Goal: Information Seeking & Learning: Learn about a topic

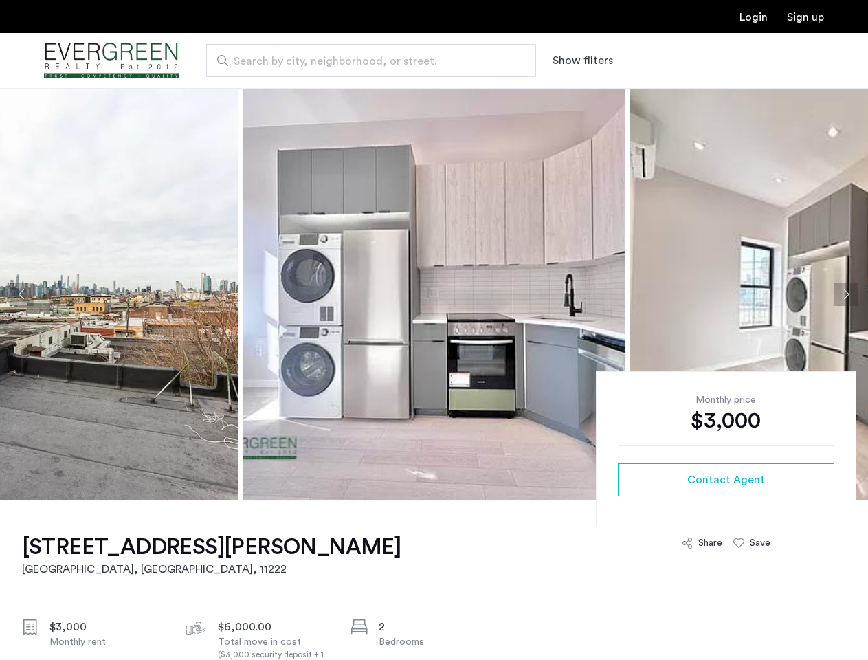
click at [581, 60] on button "Show filters" at bounding box center [582, 60] width 60 height 16
click at [22, 294] on button "Previous apartment" at bounding box center [21, 293] width 23 height 23
click at [433, 294] on img at bounding box center [433, 294] width 381 height 412
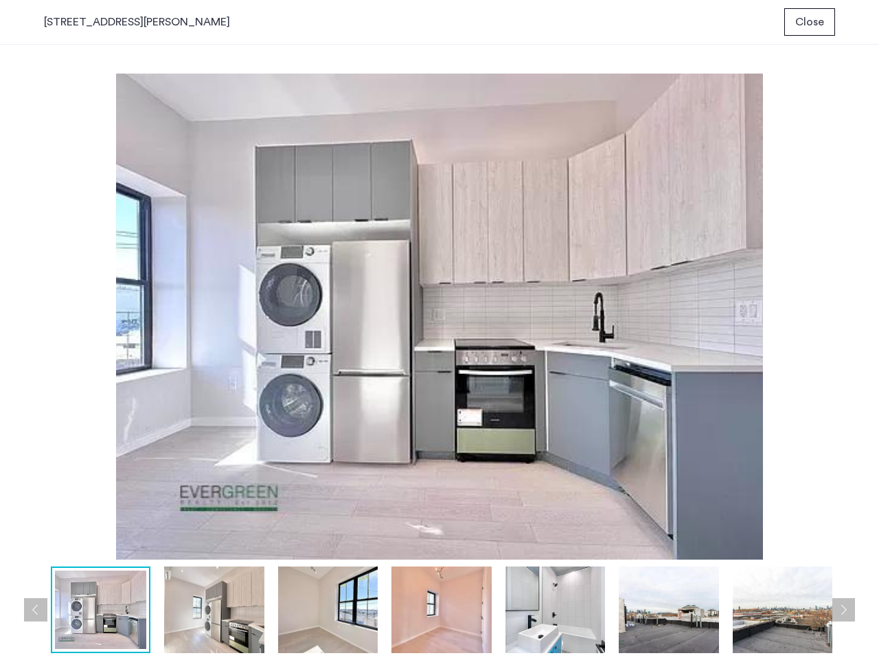
click at [749, 294] on img at bounding box center [439, 317] width 791 height 486
click at [846, 294] on div "prev next prev next" at bounding box center [439, 352] width 879 height 615
click at [725, 480] on img at bounding box center [439, 317] width 791 height 486
click at [701, 543] on img at bounding box center [439, 317] width 791 height 486
click at [752, 543] on img at bounding box center [439, 317] width 791 height 486
